Goal: Communication & Community: Participate in discussion

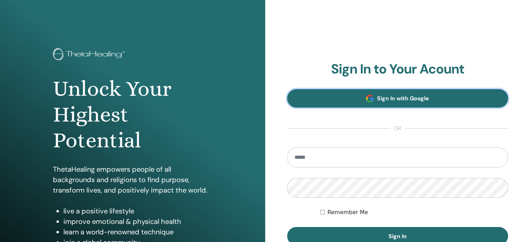
click at [438, 101] on link "Sign In with Google" at bounding box center [397, 98] width 221 height 18
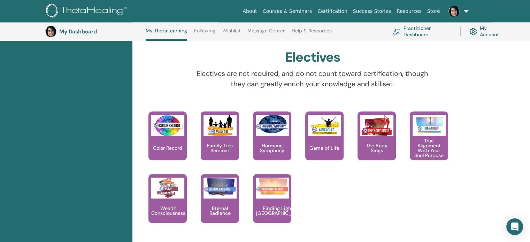
scroll to position [616, 0]
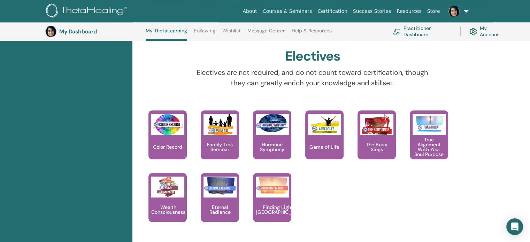
drag, startPoint x: 531, startPoint y: 67, endPoint x: 518, endPoint y: 169, distance: 102.9
click at [512, 229] on icon "Open Intercom Messenger" at bounding box center [515, 226] width 8 height 9
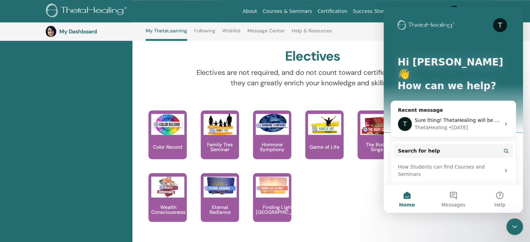
scroll to position [0, 0]
click at [452, 117] on span "Sure thing! ThetaHealing will be back [DATE]." at bounding box center [470, 120] width 111 height 6
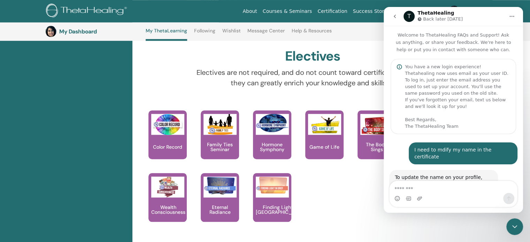
scroll to position [294, 0]
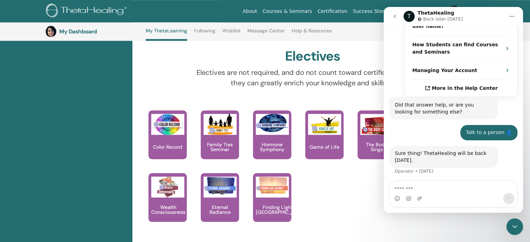
click at [434, 188] on textarea "Message…" at bounding box center [454, 187] width 128 height 12
type textarea "**"
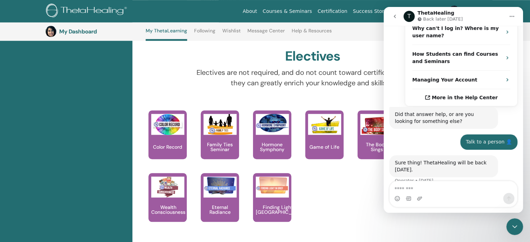
scroll to position [333, 0]
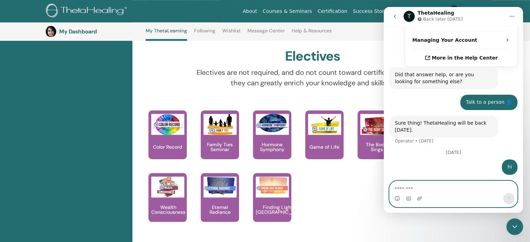
click at [414, 193] on textarea "Message…" at bounding box center [454, 187] width 128 height 12
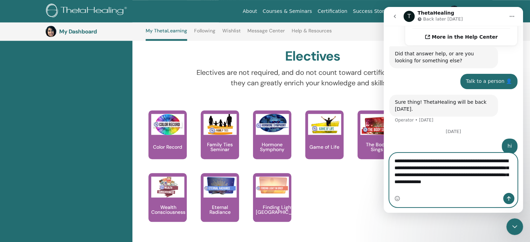
scroll to position [361, 0]
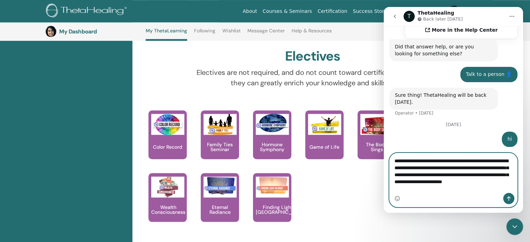
type textarea "**********"
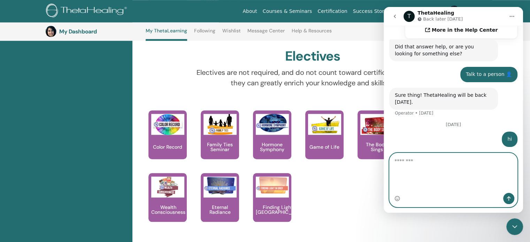
scroll to position [383, 0]
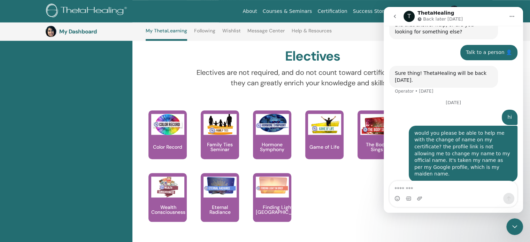
click at [350, 189] on div "This is a class of knowing and understanding your connection with color and min…" at bounding box center [307, 173] width 345 height 125
click at [365, 179] on div "This is a class of knowing and understanding your connection with color and min…" at bounding box center [307, 173] width 345 height 125
click at [521, 225] on div "Close Intercom Messenger" at bounding box center [515, 227] width 17 height 17
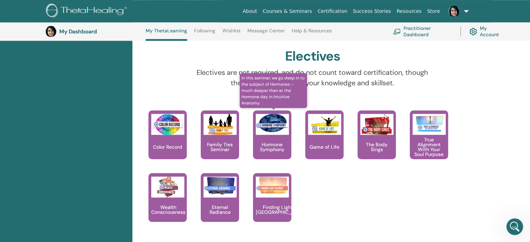
click at [261, 128] on img at bounding box center [272, 123] width 33 height 18
